Goal: Information Seeking & Learning: Learn about a topic

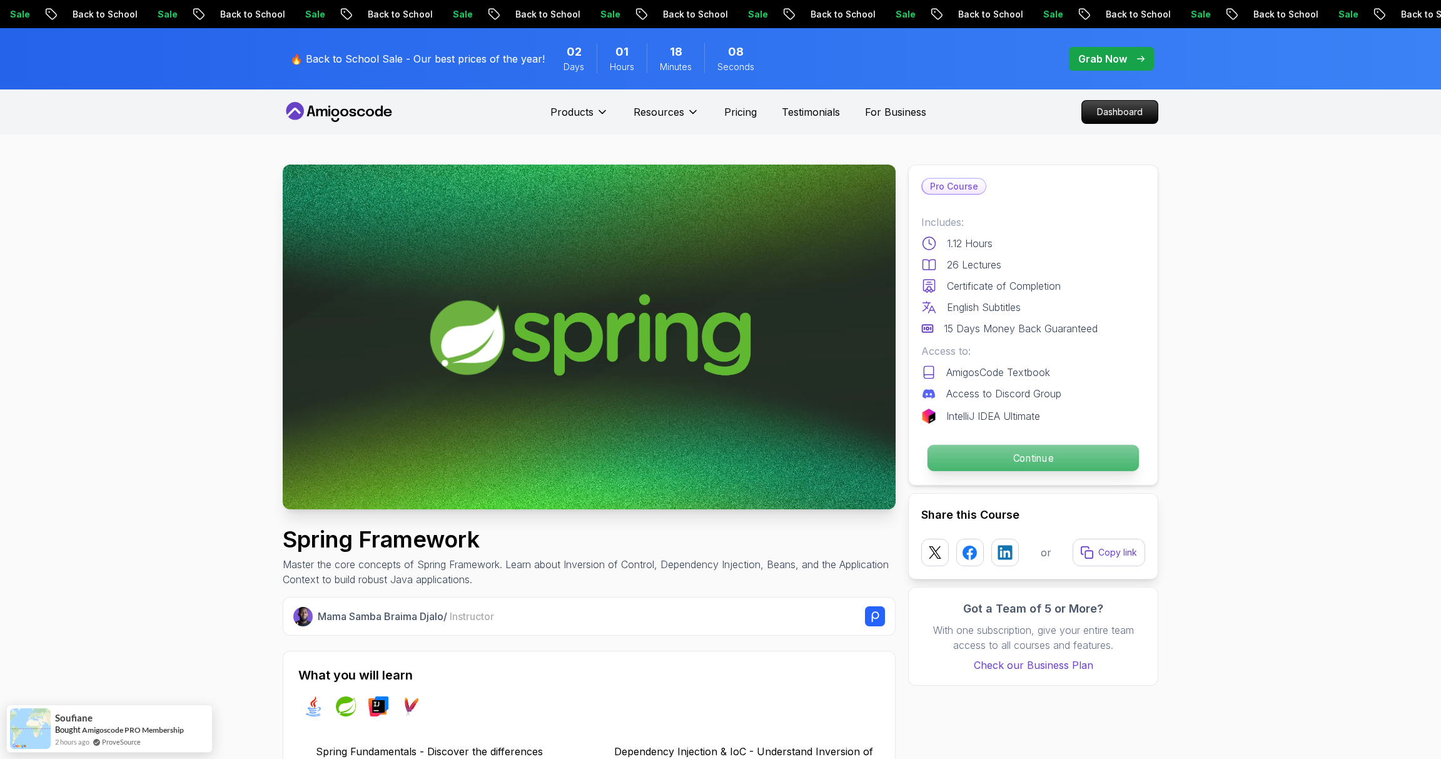
click at [1024, 463] on p "Continue" at bounding box center [1033, 458] width 211 height 26
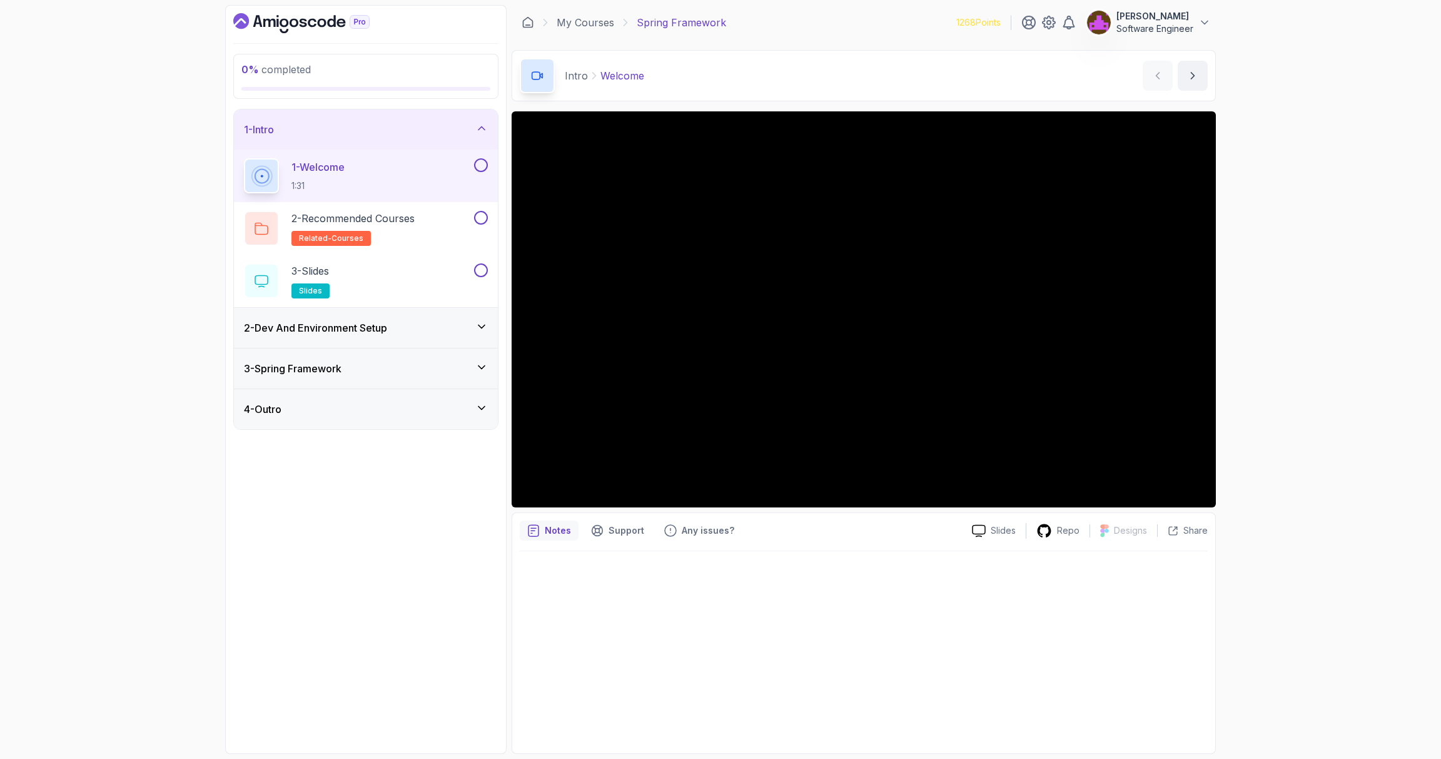
click at [370, 342] on div "2 - Dev And Environment Setup" at bounding box center [366, 328] width 264 height 40
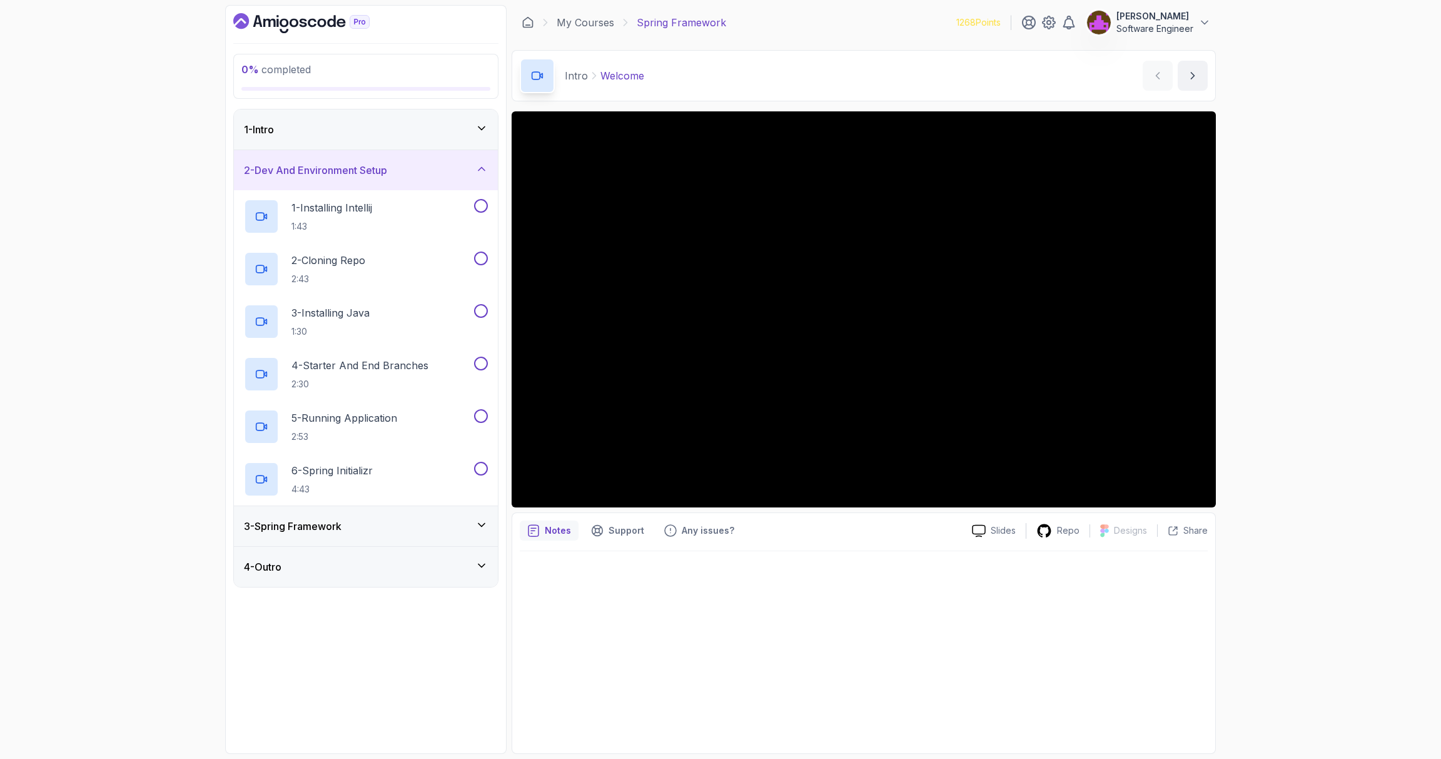
click at [330, 520] on h3 "3 - Spring Framework" at bounding box center [293, 526] width 98 height 15
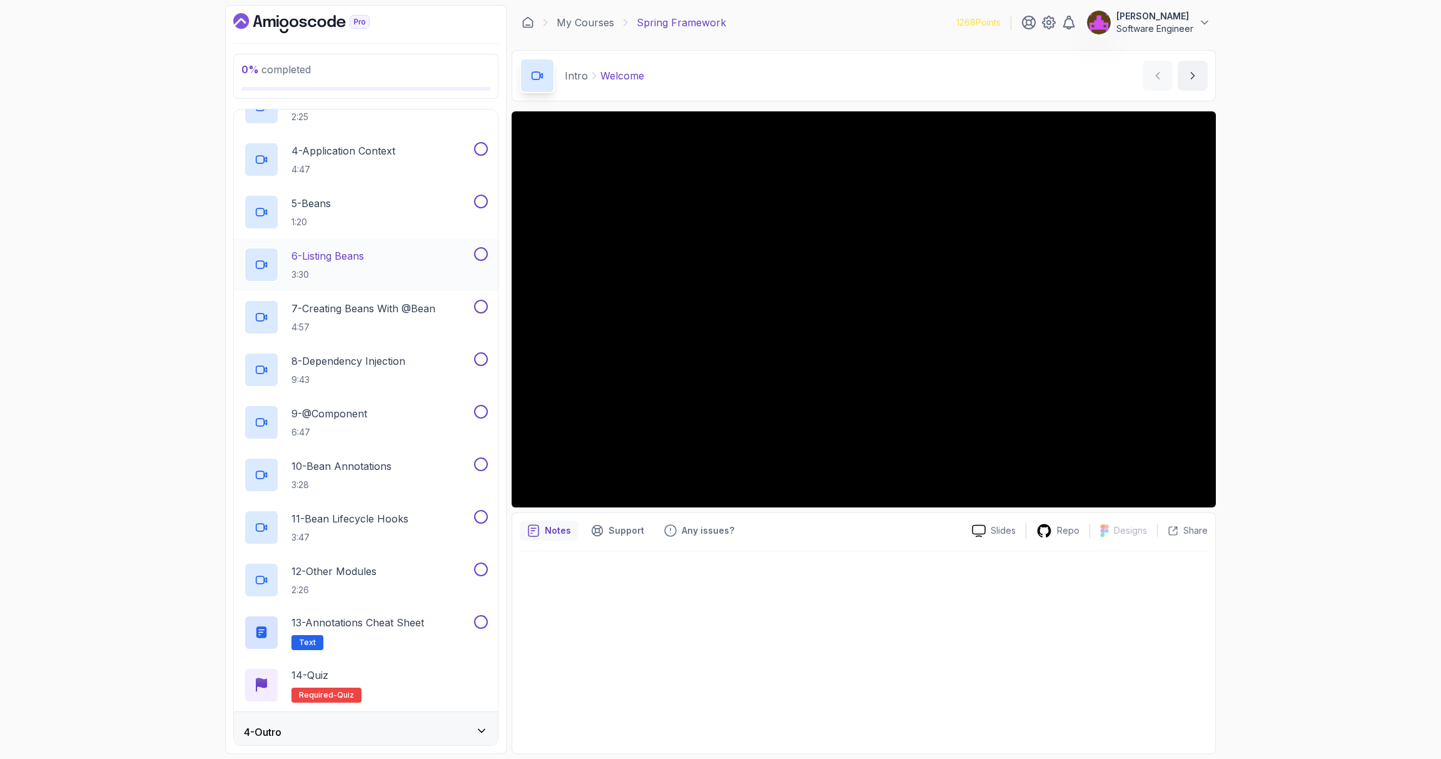
scroll to position [260, 0]
click at [340, 728] on div "4 - Outro" at bounding box center [366, 727] width 244 height 15
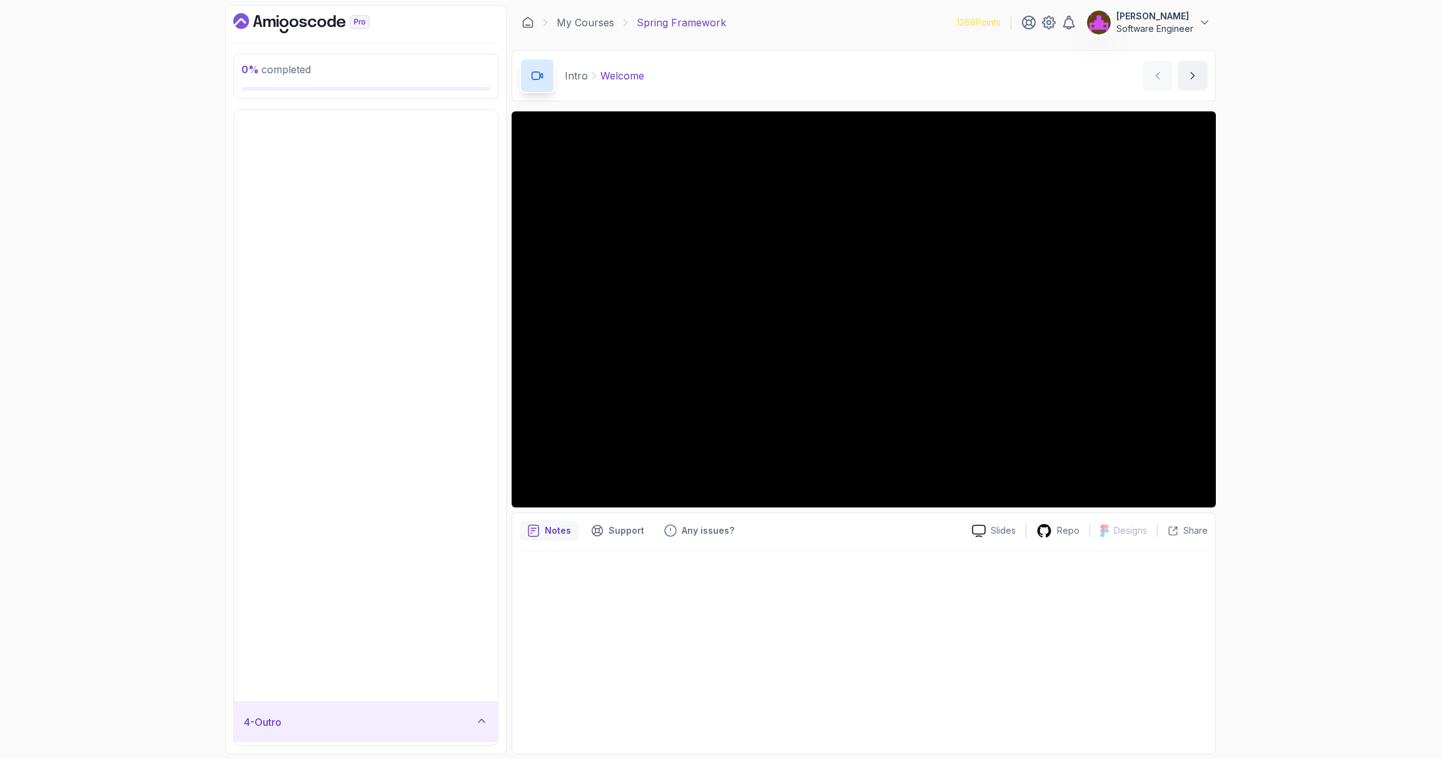
scroll to position [0, 0]
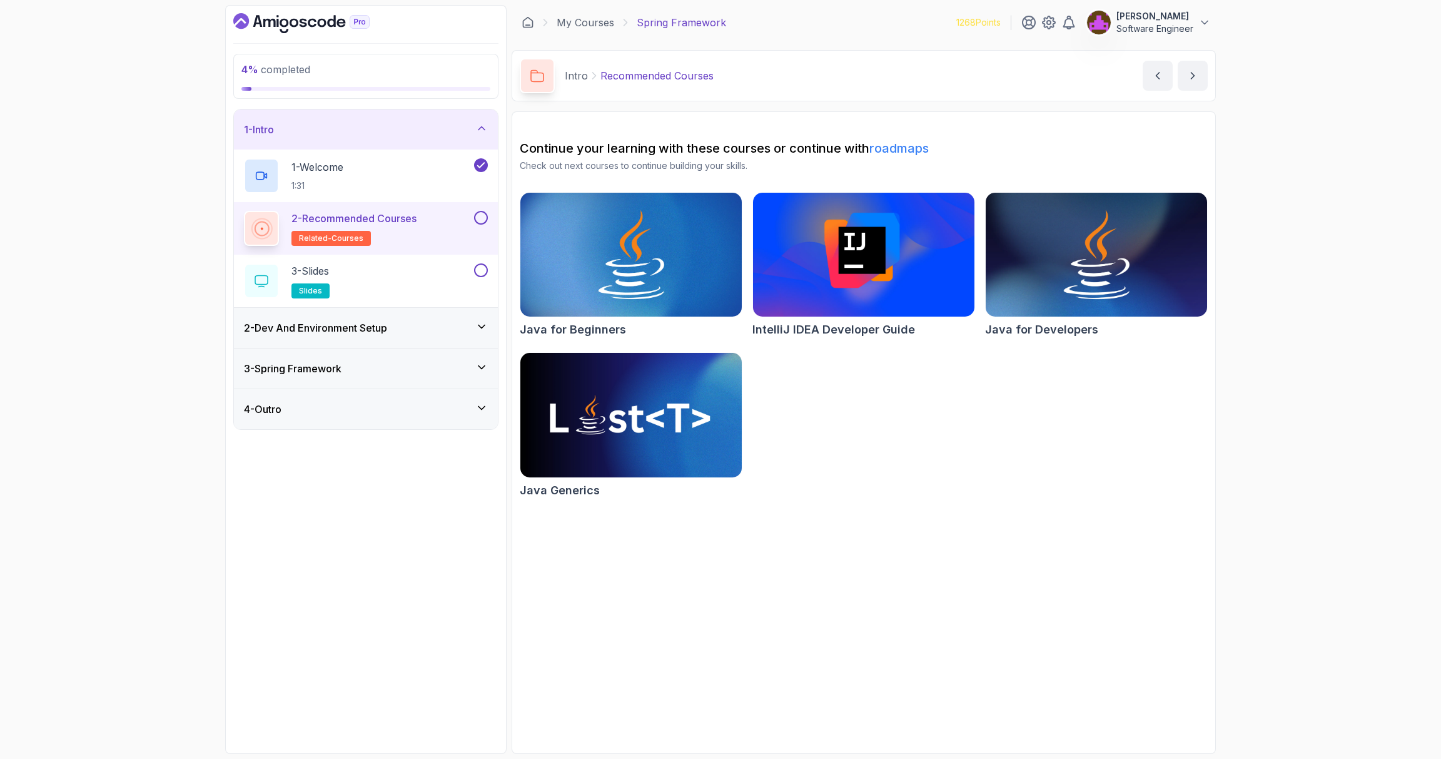
click at [479, 215] on button at bounding box center [481, 218] width 14 height 14
click at [422, 259] on div "3 - Slides slides" at bounding box center [366, 281] width 264 height 53
click at [405, 285] on div "3 - Slides slides" at bounding box center [358, 280] width 228 height 35
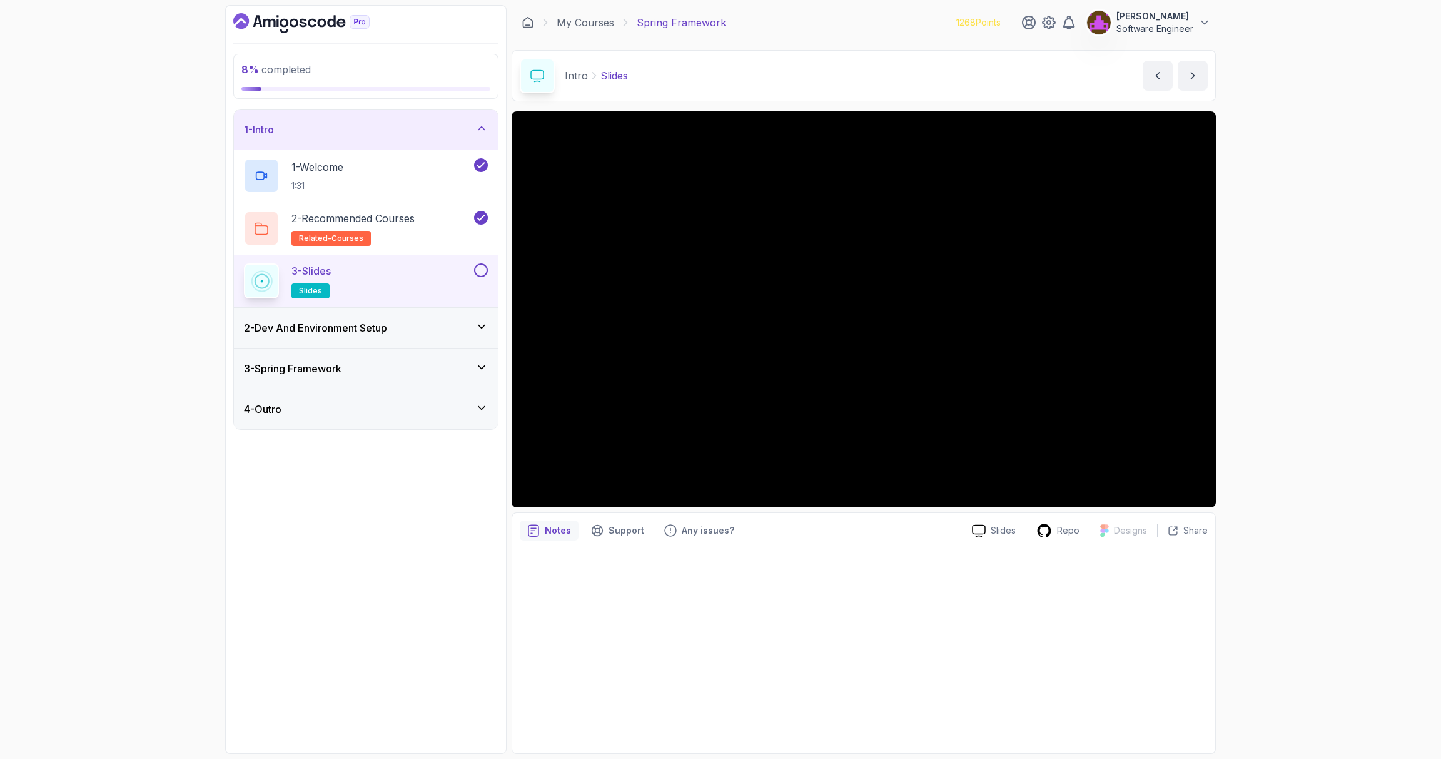
click at [646, 619] on div at bounding box center [864, 648] width 688 height 195
click at [475, 268] on button at bounding box center [481, 270] width 14 height 14
click at [446, 332] on div "2 - Dev And Environment Setup" at bounding box center [366, 327] width 244 height 15
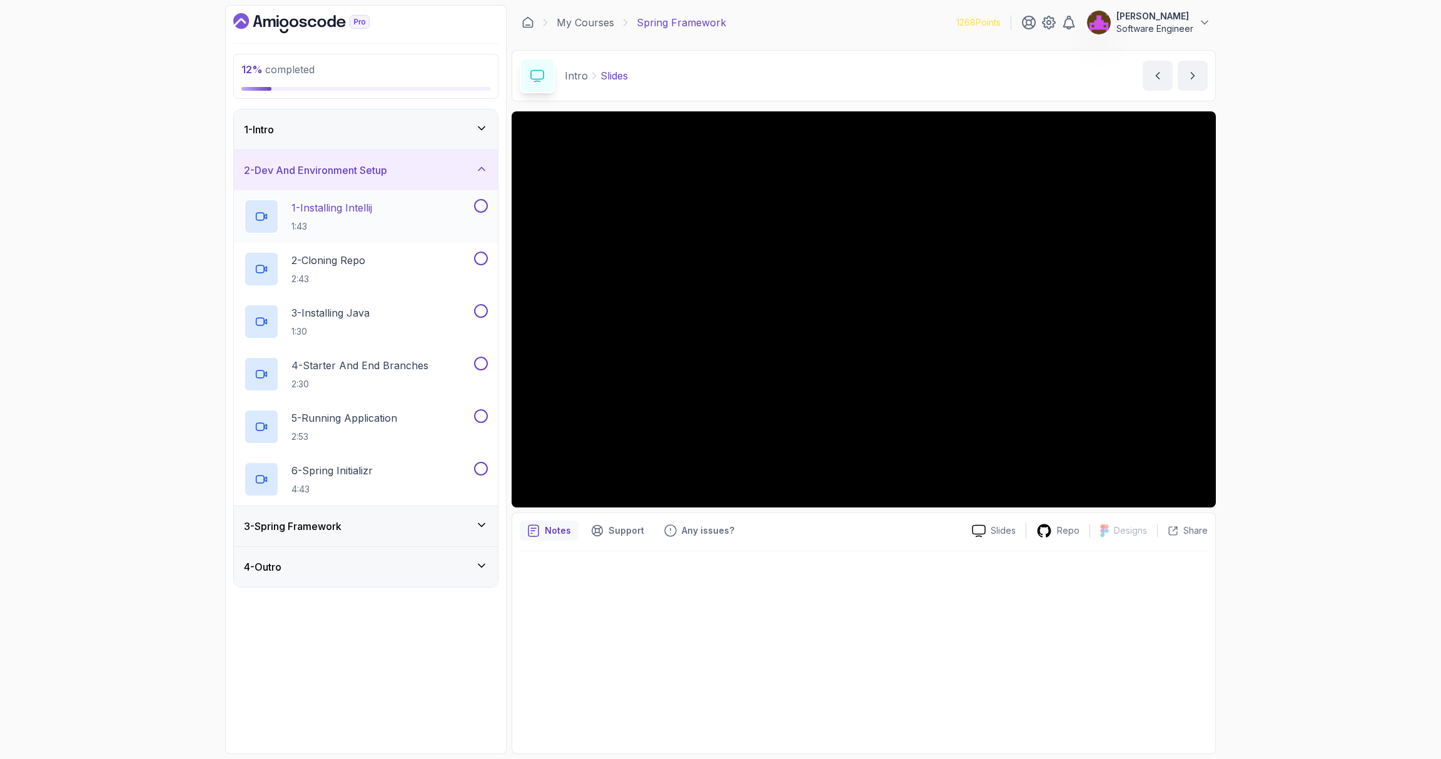
click at [405, 216] on div "1 - Installing Intellij 1:43" at bounding box center [358, 216] width 228 height 35
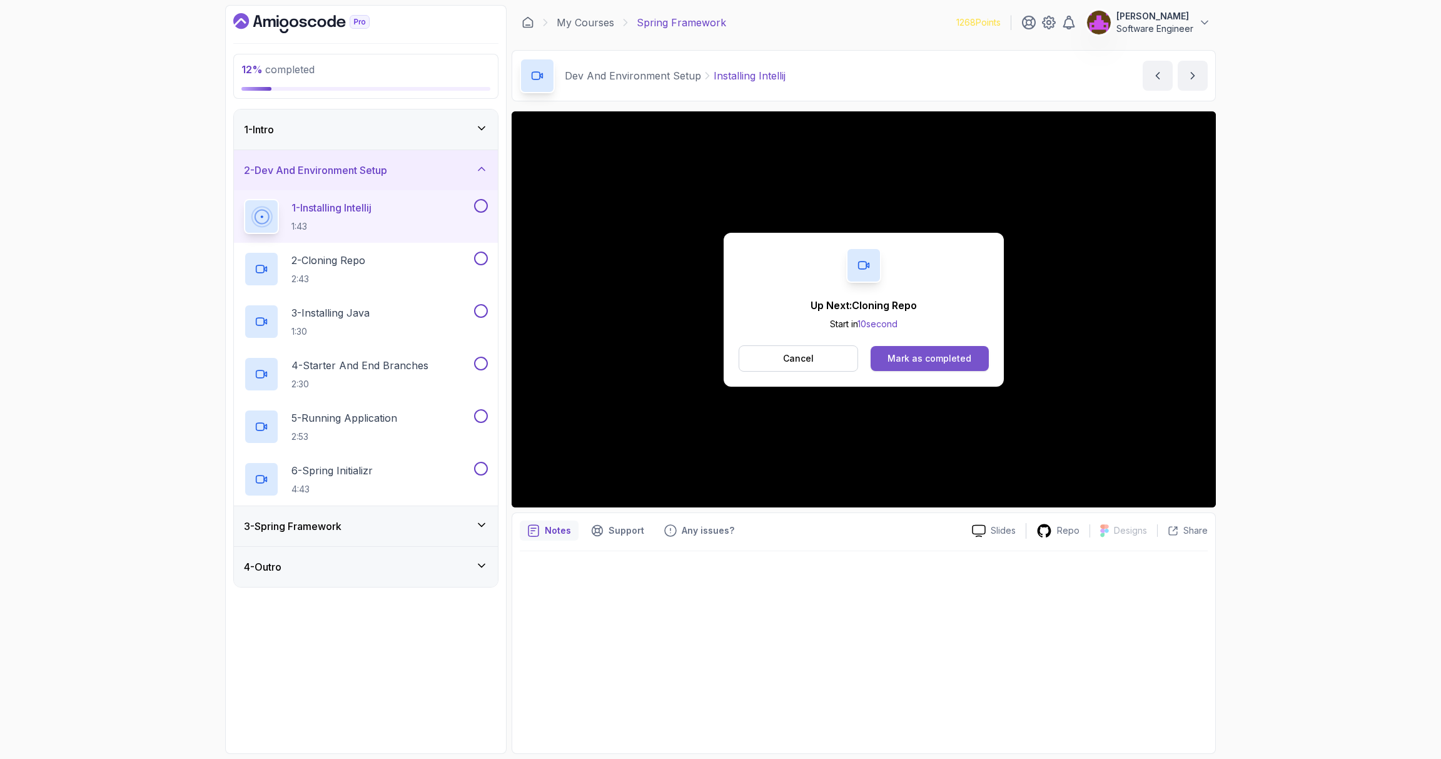
click at [962, 348] on button "Mark as completed" at bounding box center [930, 358] width 118 height 25
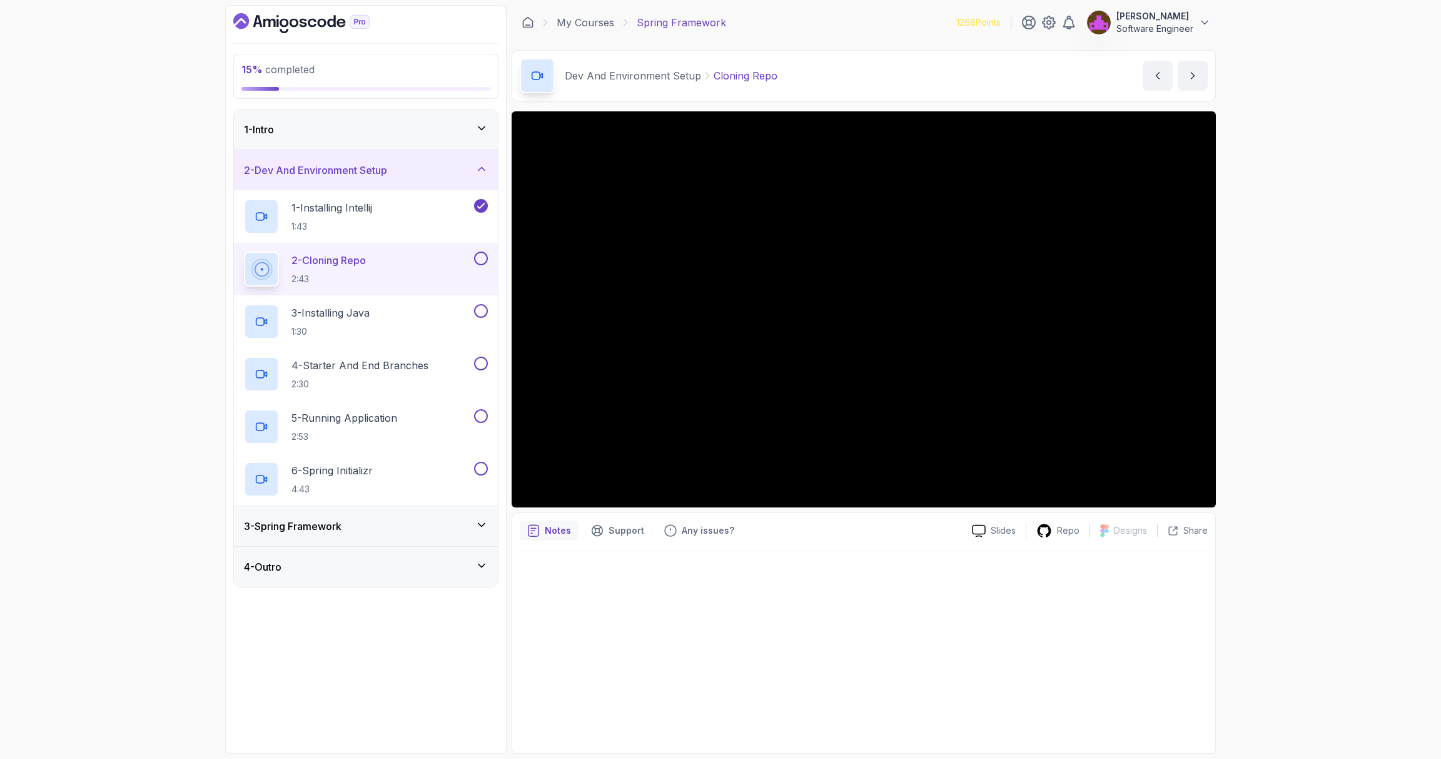
click at [820, 509] on div "Slides Repo Designs Design not available Share Notes Support Any issues? Slides…" at bounding box center [864, 432] width 704 height 643
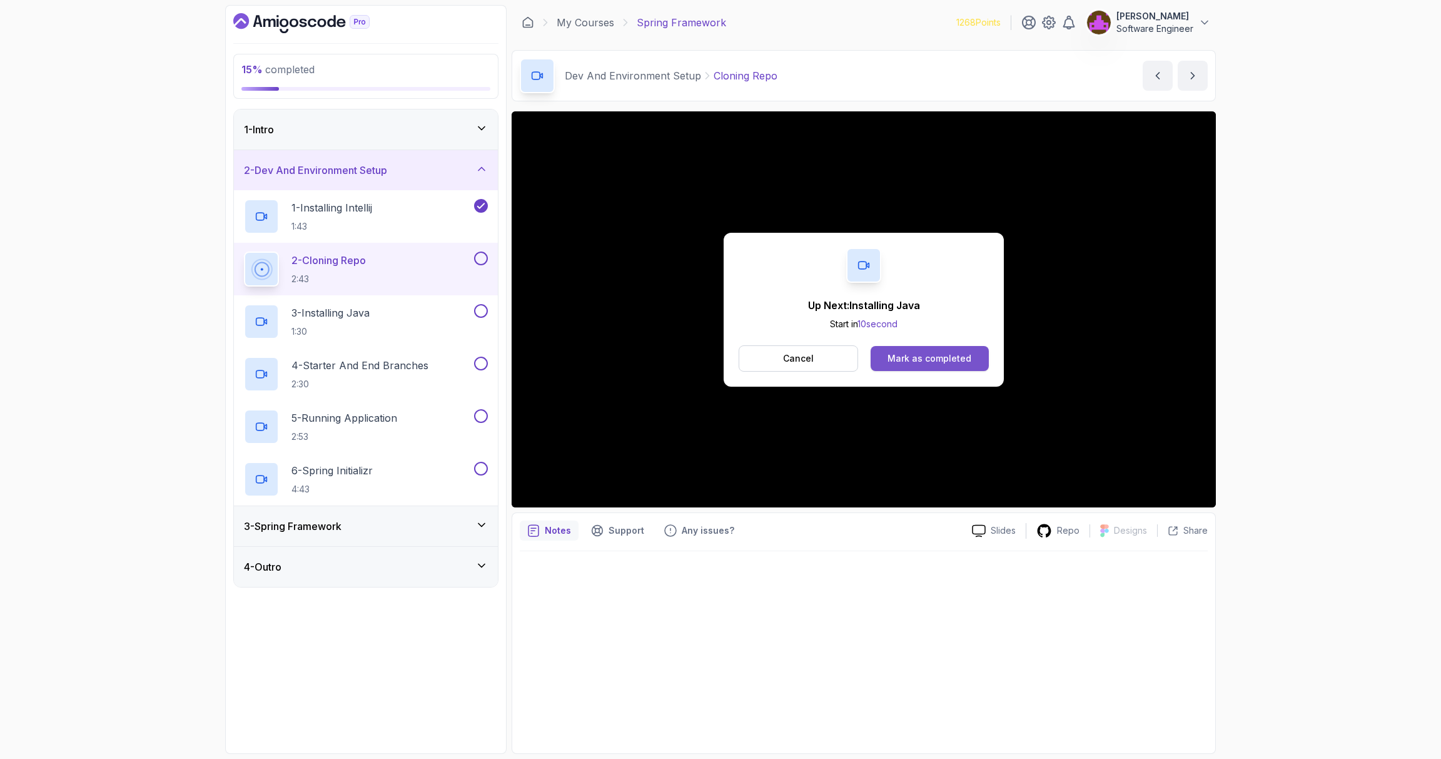
click at [925, 363] on div "Mark as completed" at bounding box center [930, 358] width 84 height 13
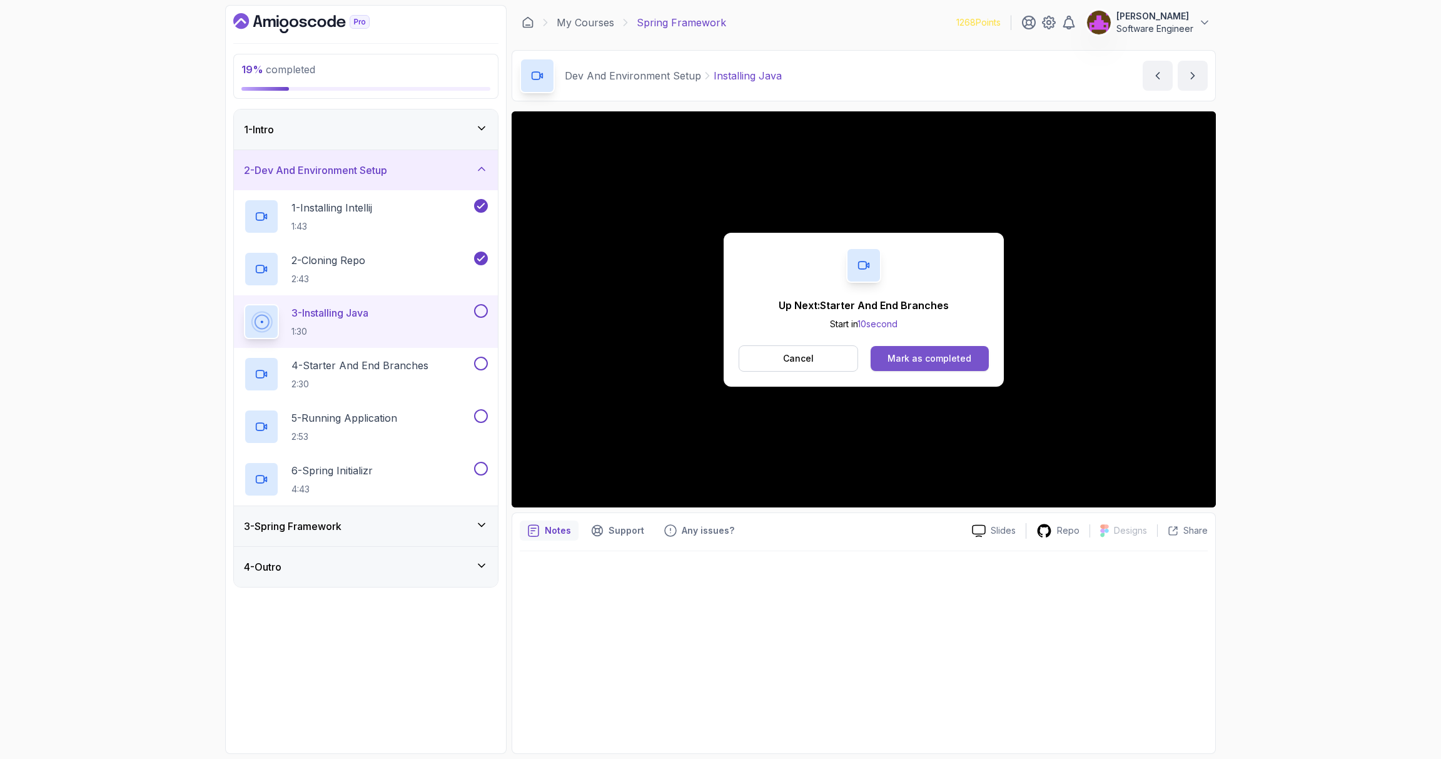
click at [919, 360] on div "Mark as completed" at bounding box center [930, 358] width 84 height 13
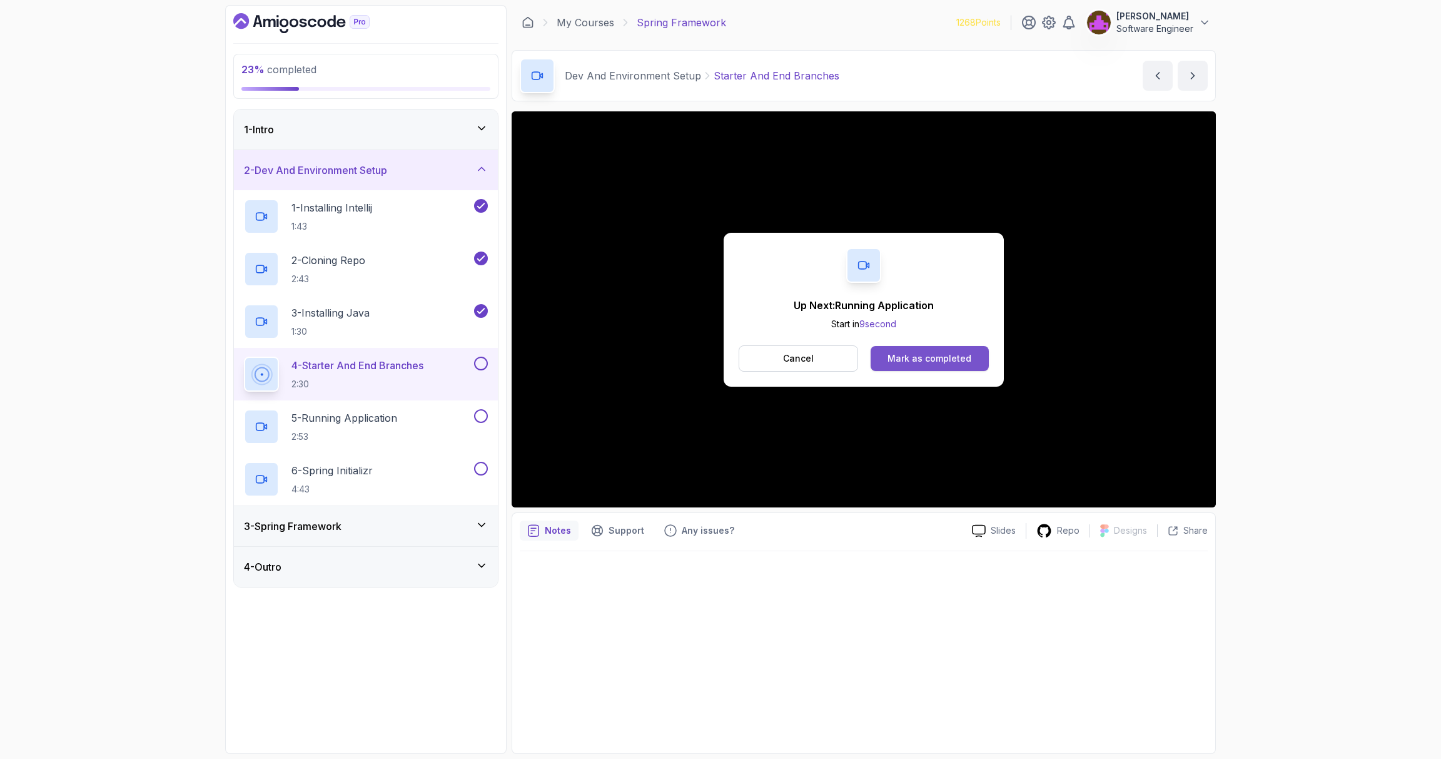
click at [923, 355] on div "Mark as completed" at bounding box center [930, 358] width 84 height 13
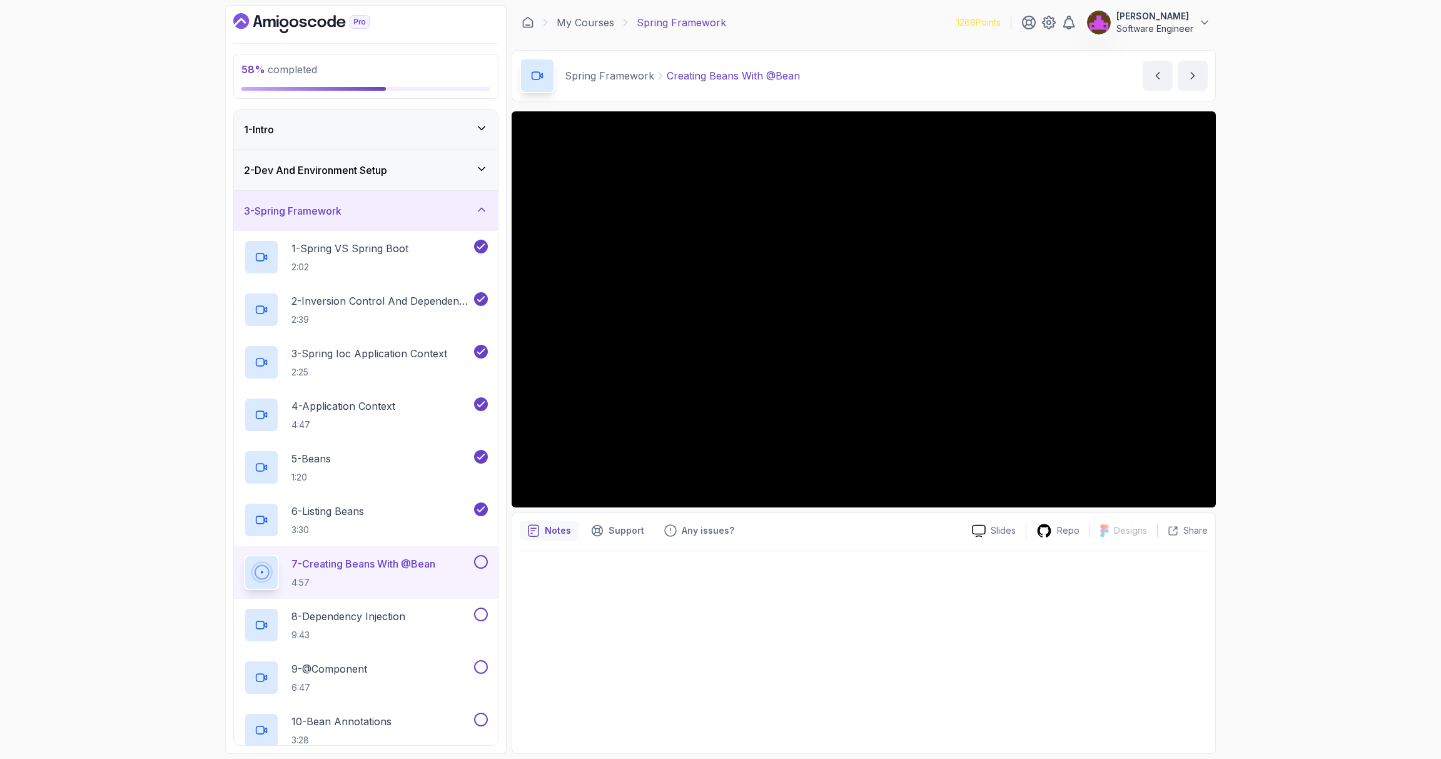
click at [1259, 101] on div "58 % completed 1 - Intro 2 - Dev And Environment Setup 3 - Spring Framework 1 -…" at bounding box center [720, 379] width 1441 height 759
click at [370, 170] on h3 "2 - Dev And Environment Setup" at bounding box center [315, 170] width 143 height 15
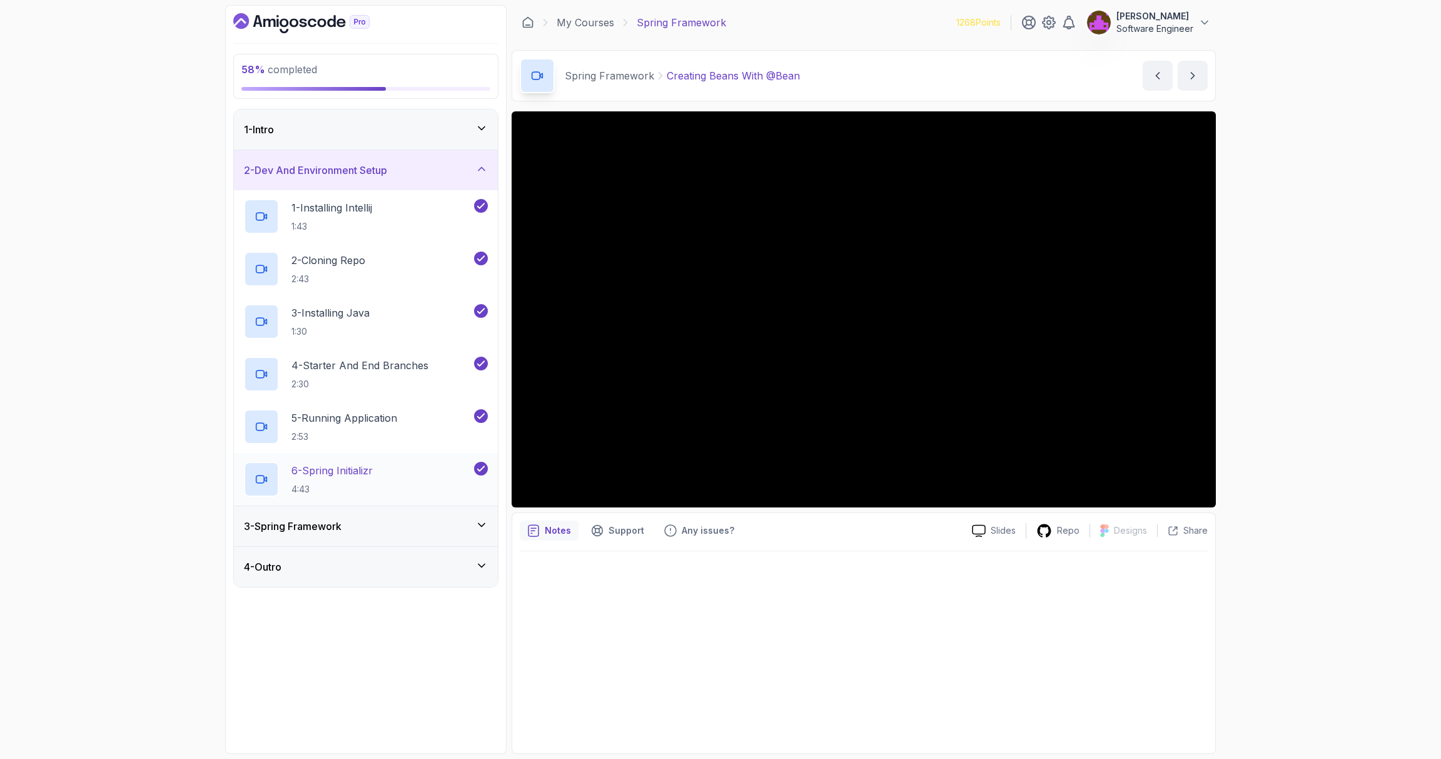
click at [360, 463] on p "6 - Spring Initializr" at bounding box center [332, 470] width 81 height 15
click at [362, 443] on div "5 - Running Application 2:53" at bounding box center [358, 426] width 228 height 35
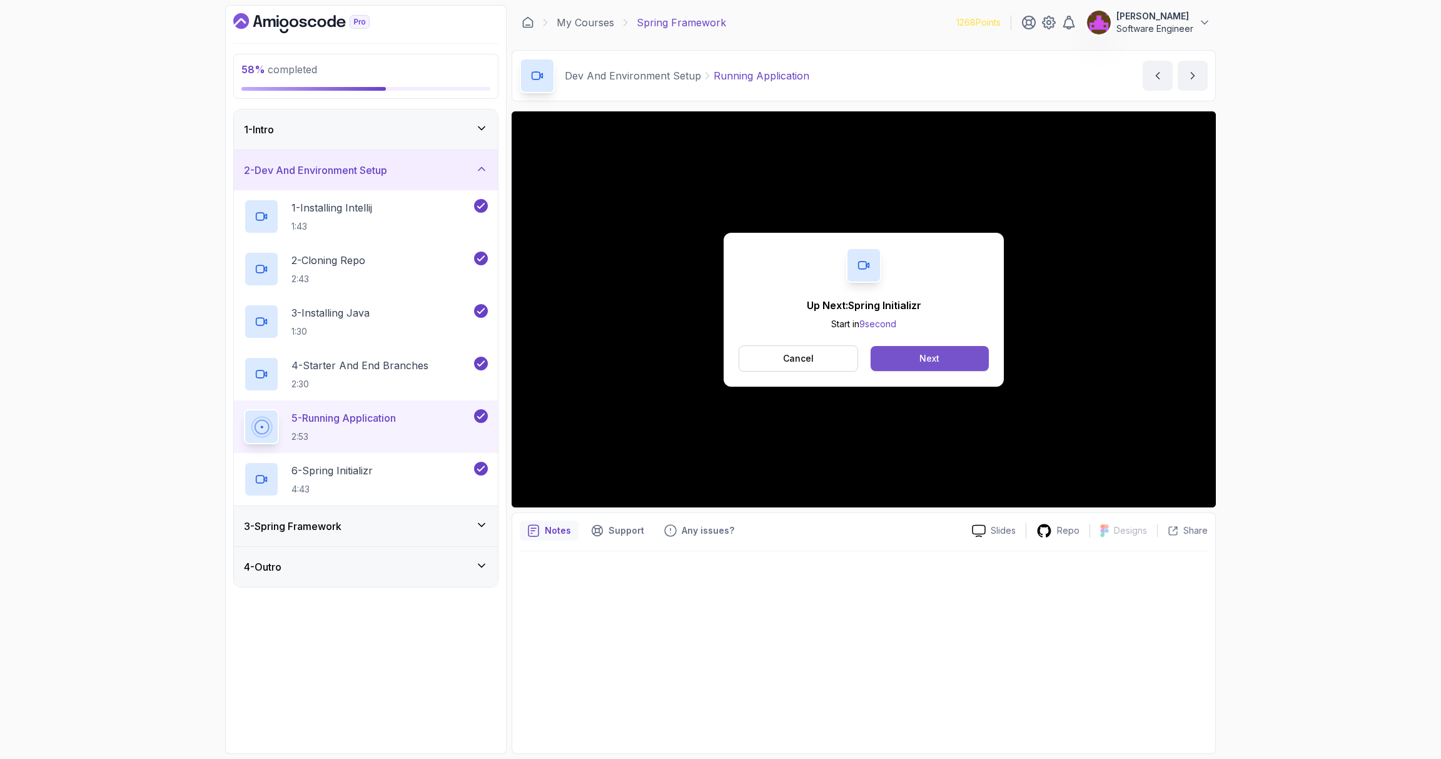
click at [916, 360] on button "Next" at bounding box center [930, 358] width 118 height 25
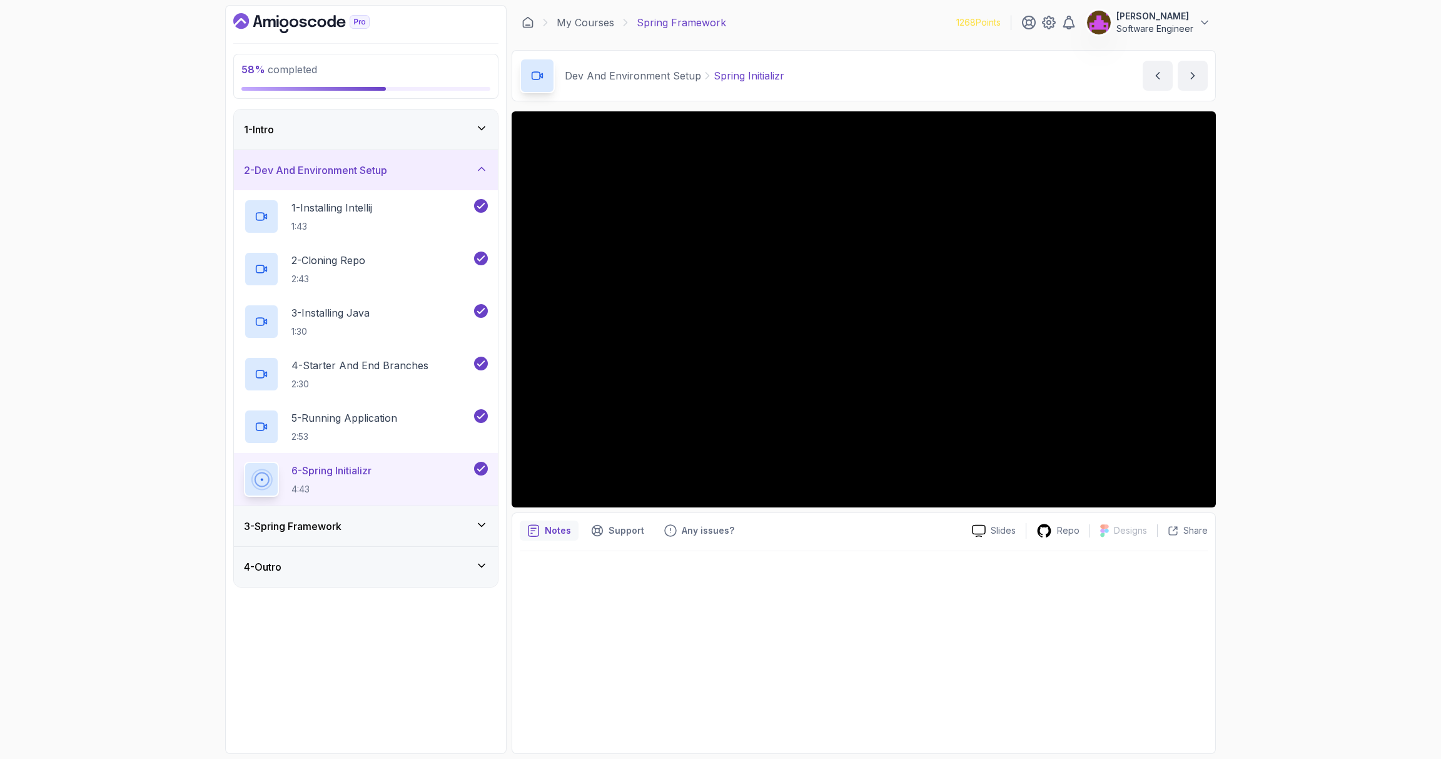
click at [373, 531] on div "3 - Spring Framework" at bounding box center [366, 526] width 244 height 15
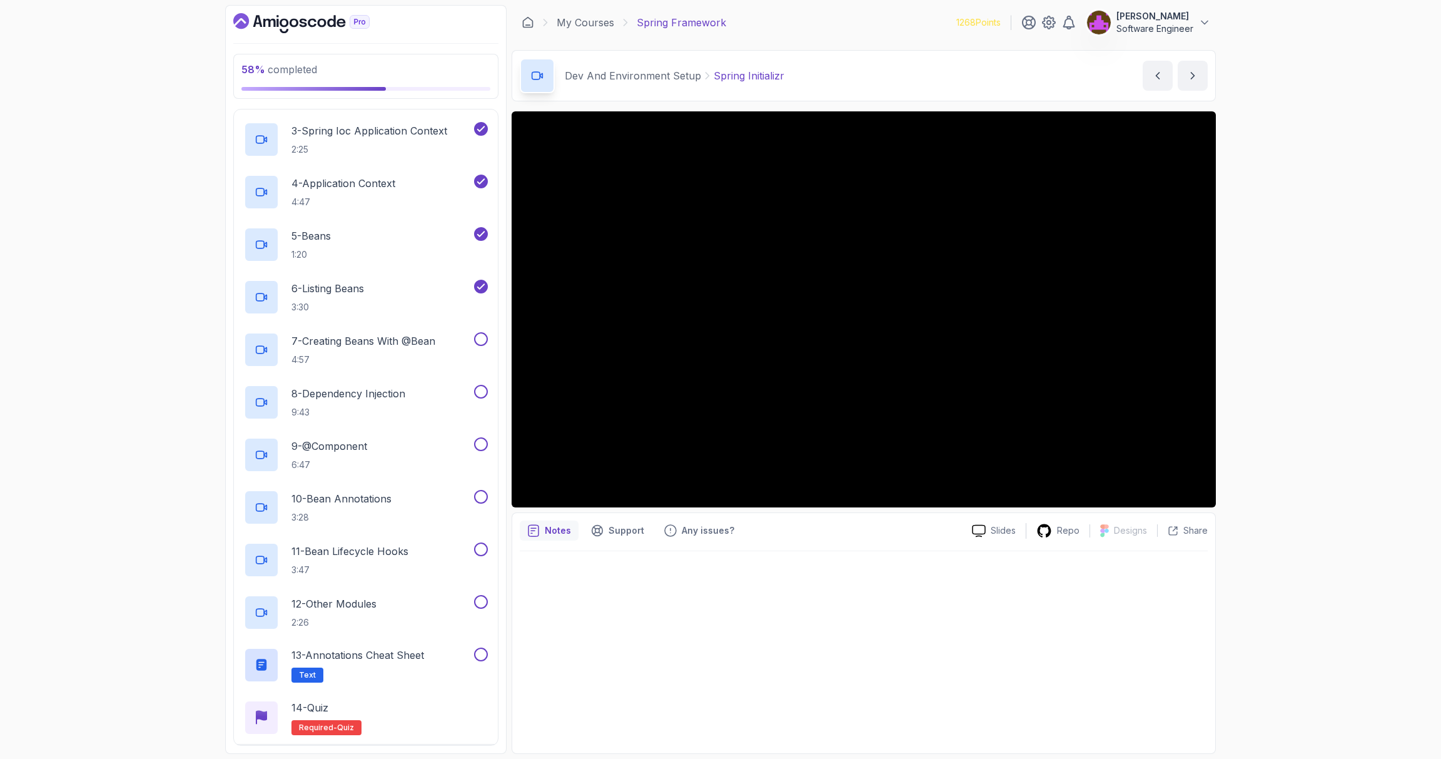
scroll to position [260, 0]
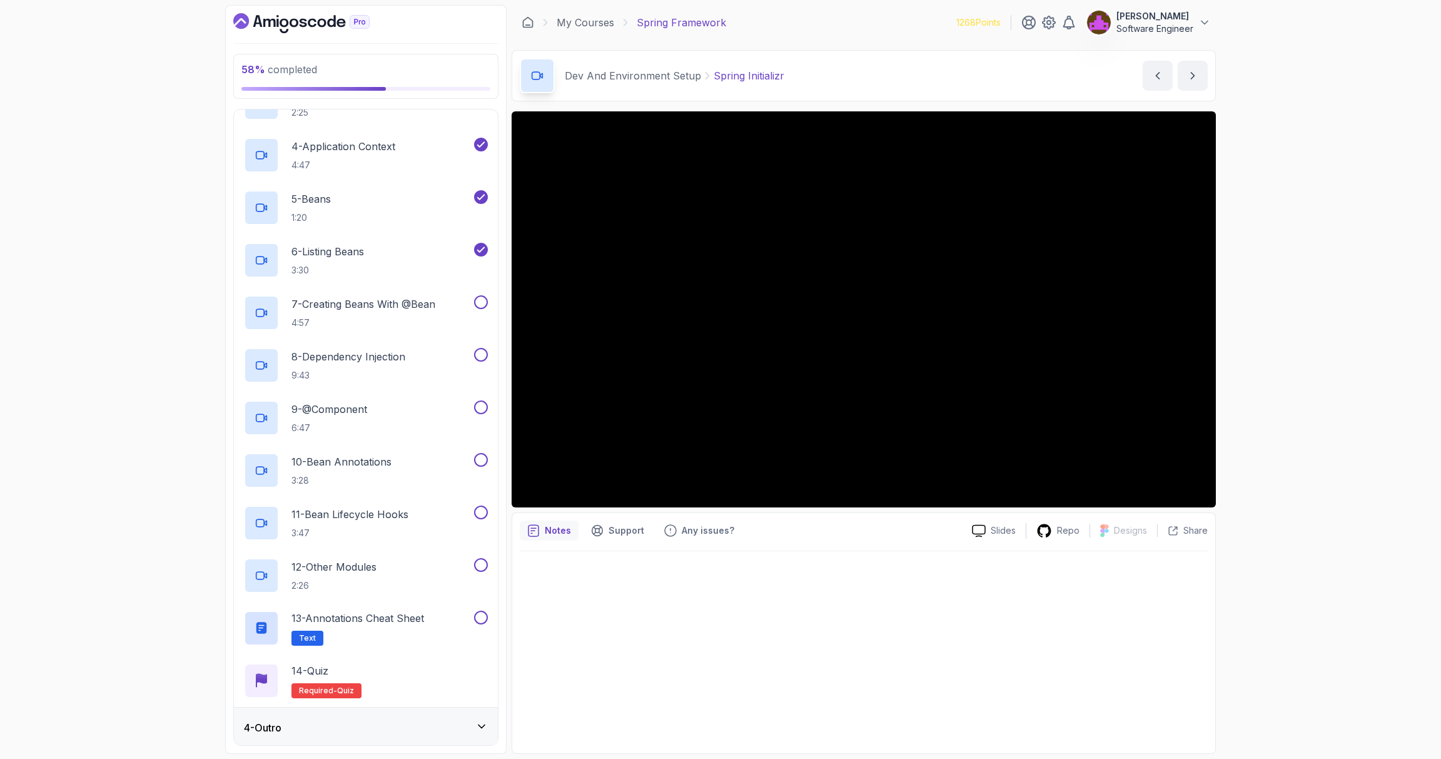
click at [364, 728] on div "4 - Outro" at bounding box center [366, 727] width 244 height 15
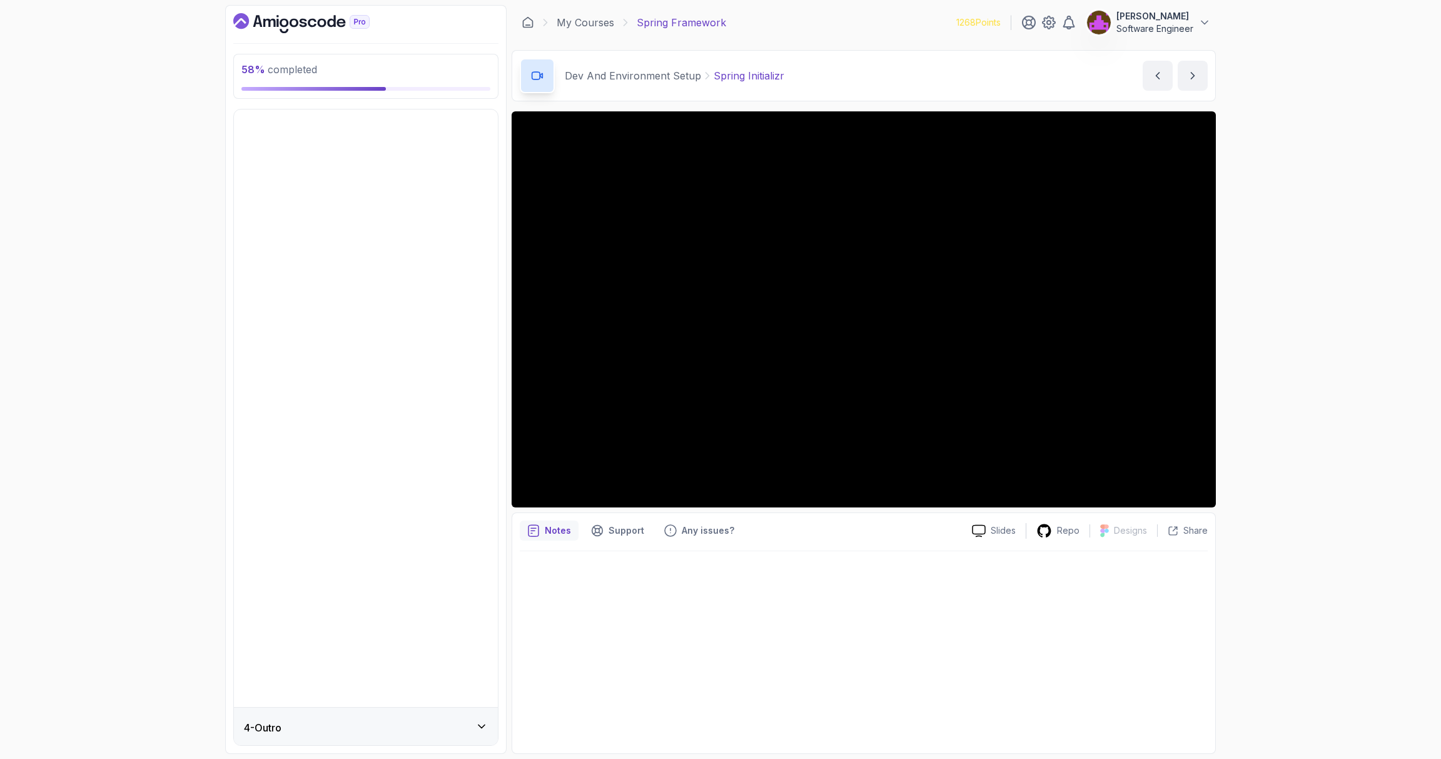
scroll to position [0, 0]
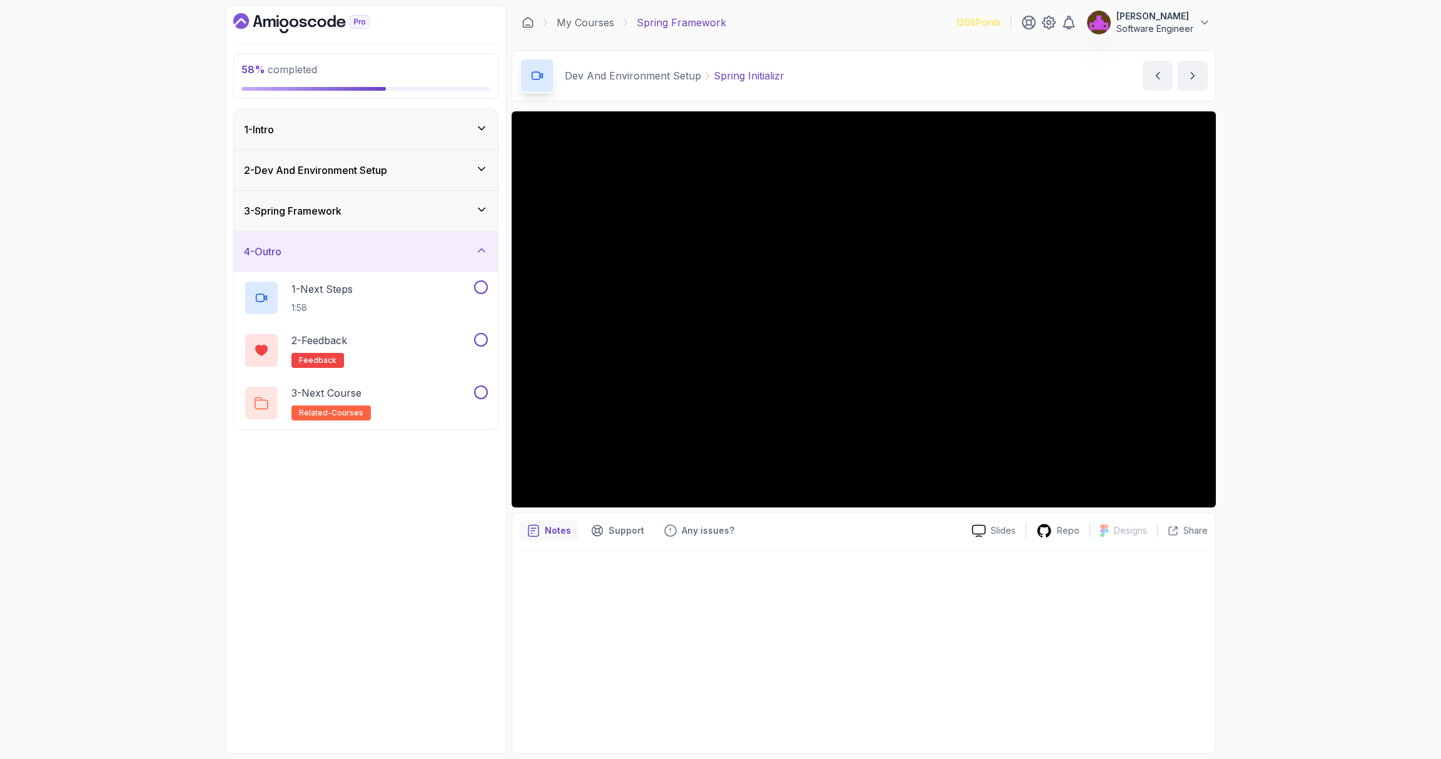
click at [365, 195] on div "3 - Spring Framework" at bounding box center [366, 211] width 264 height 40
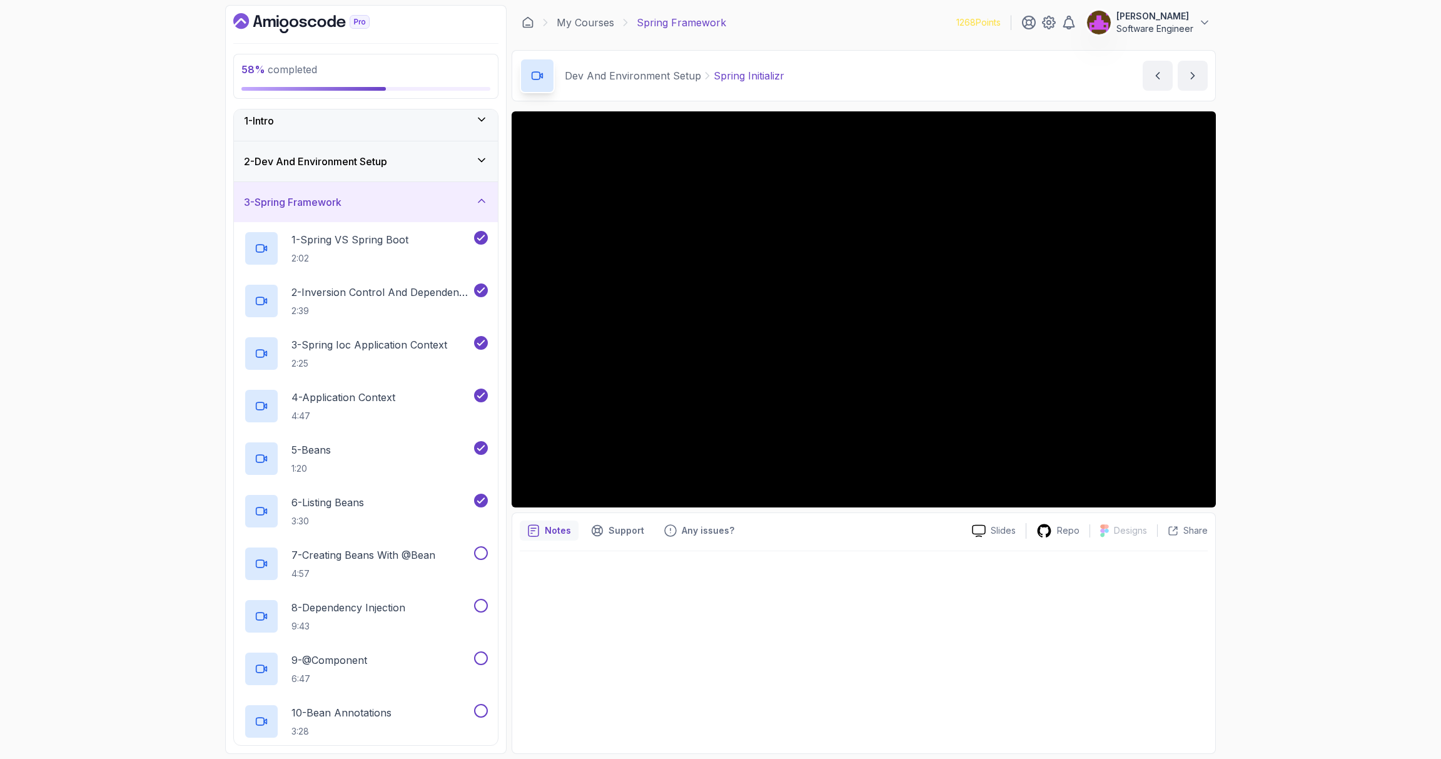
scroll to position [8, 0]
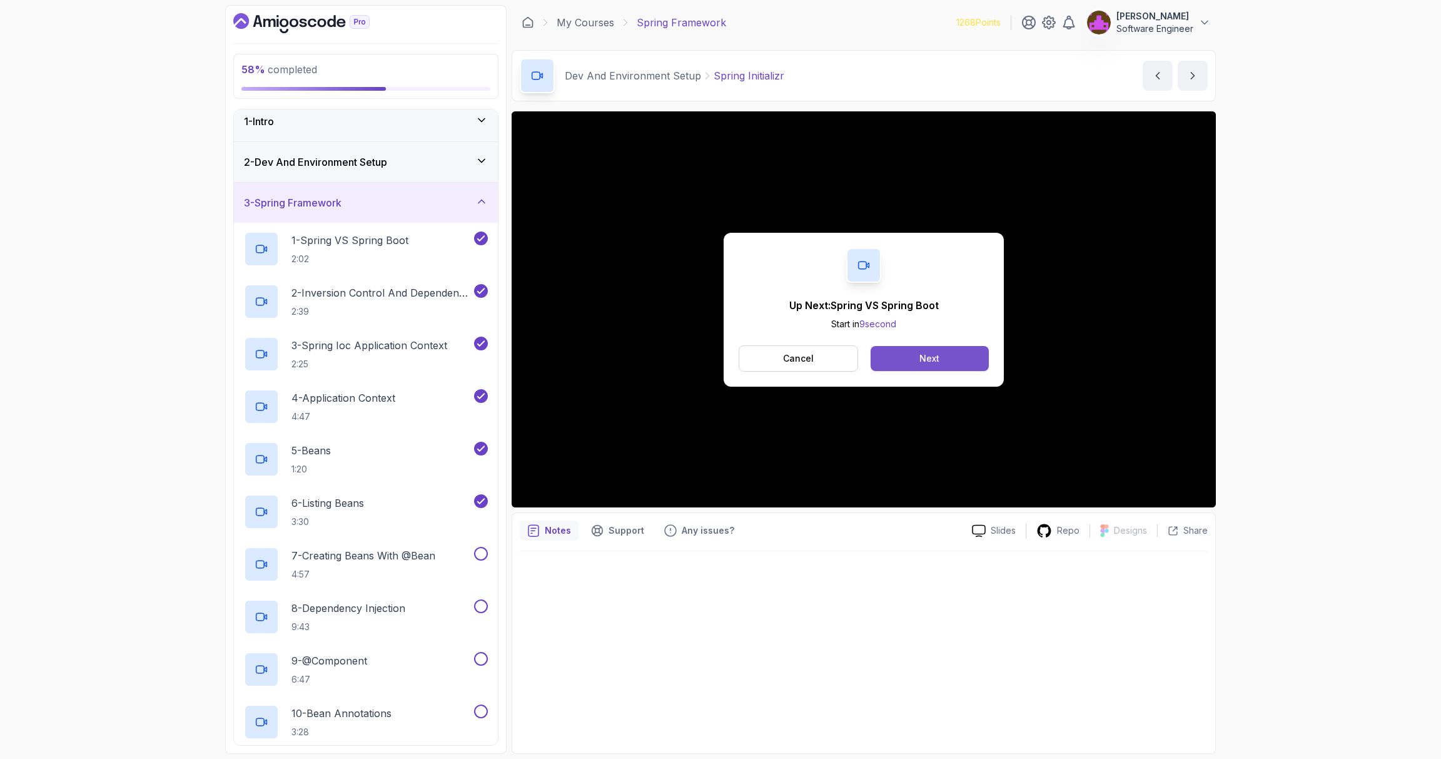
click at [942, 360] on button "Next" at bounding box center [930, 358] width 118 height 25
